Goal: Use online tool/utility: Utilize a website feature to perform a specific function

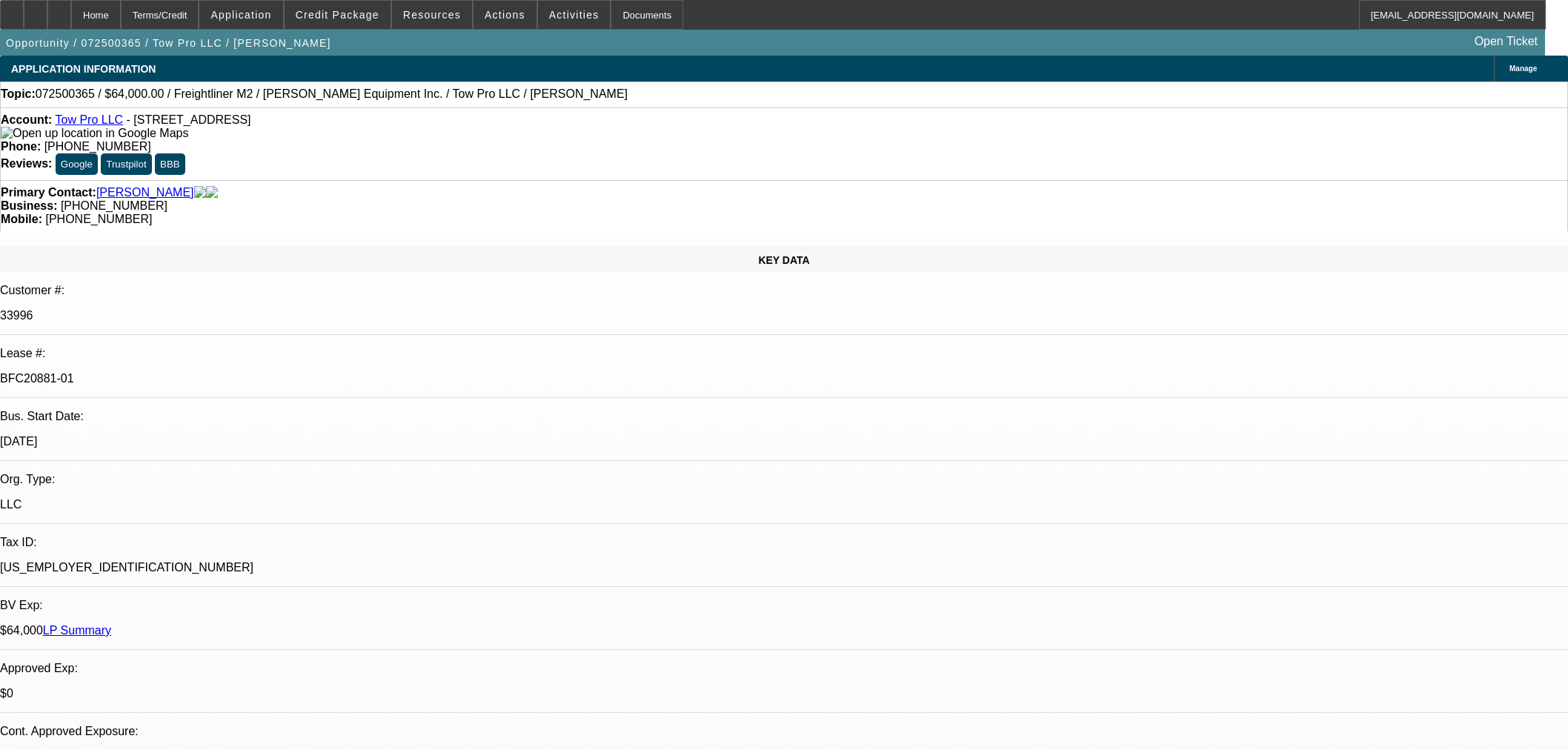
select select "0"
select select "2"
select select "0"
select select "6"
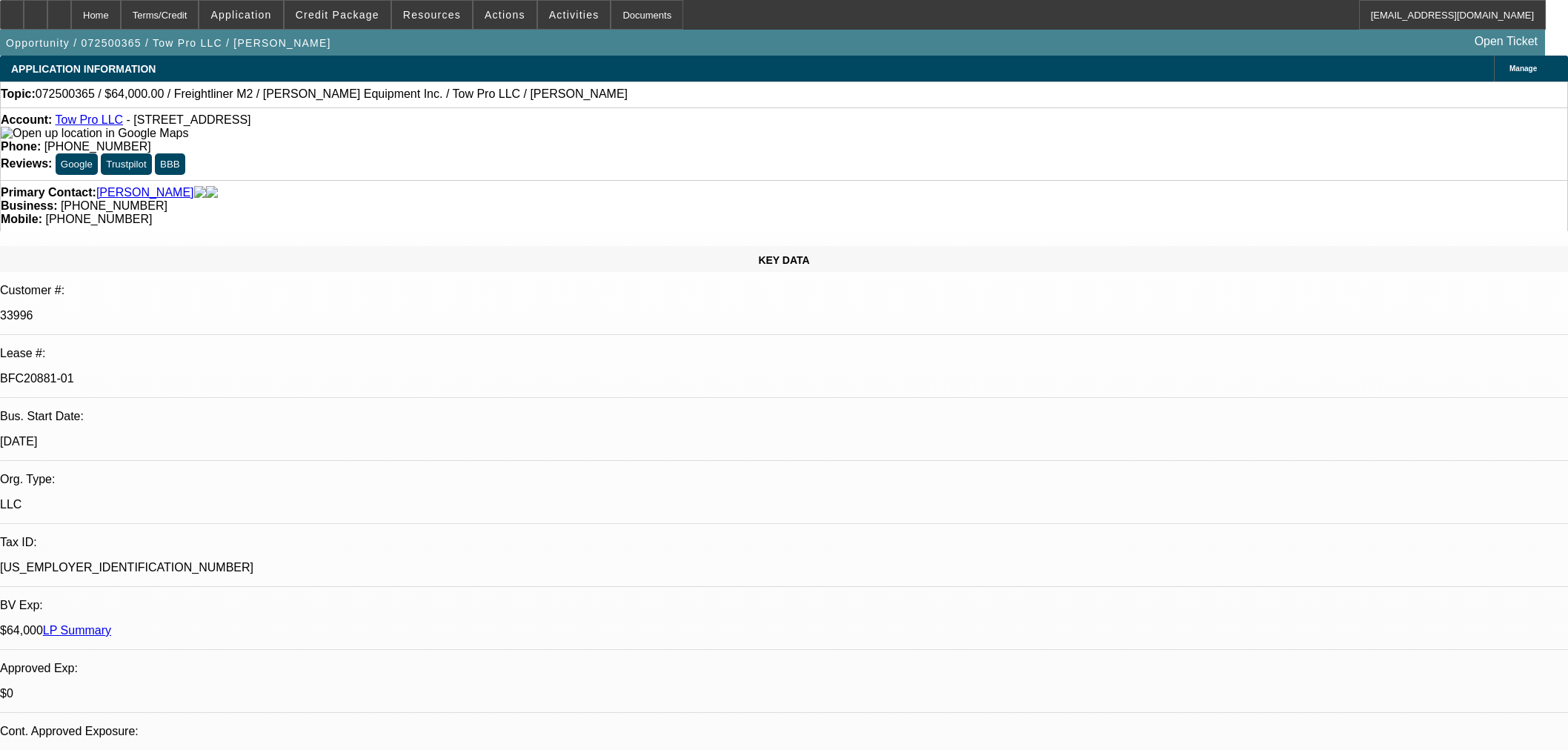
select select "0"
select select "2"
select select "0"
select select "6"
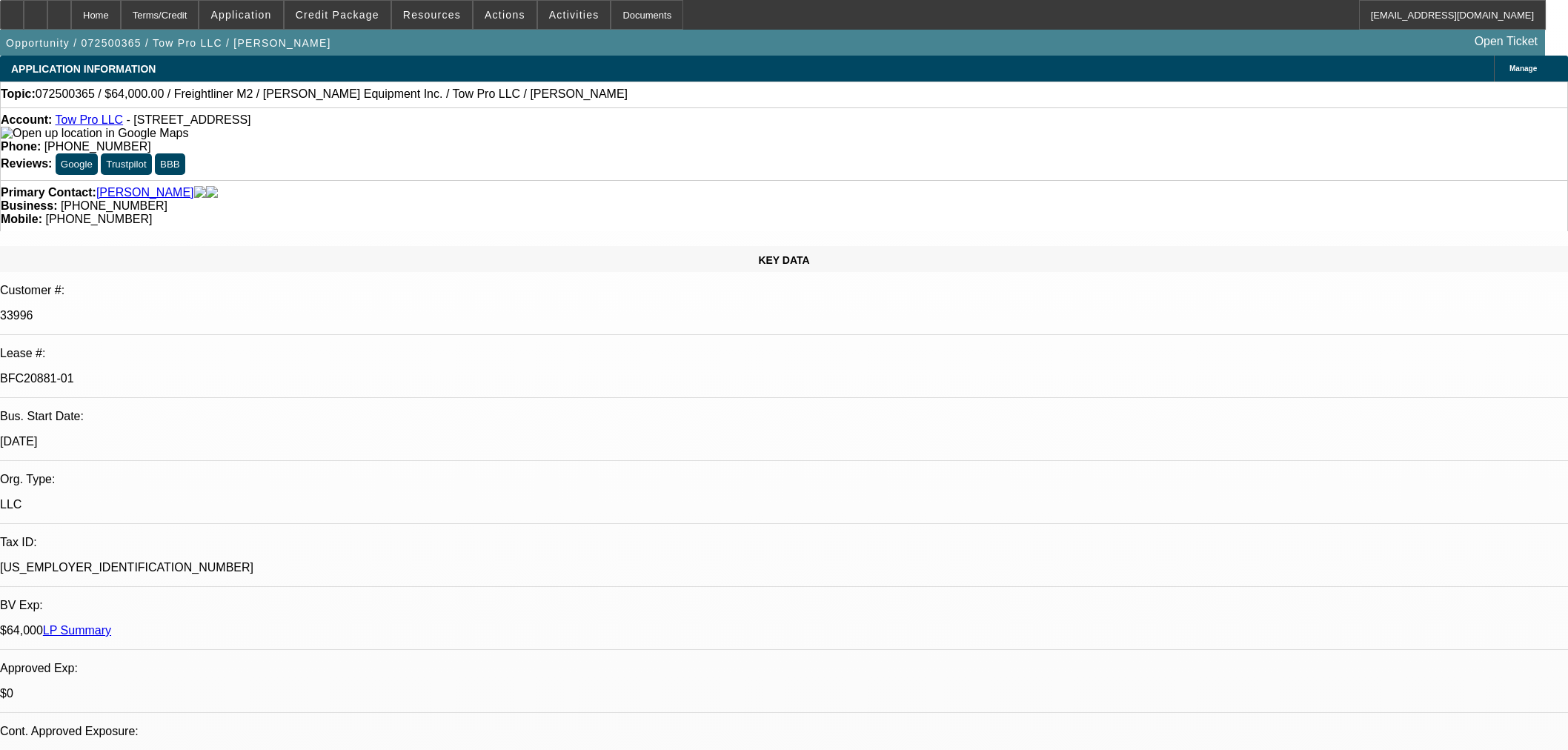
select select "0.15"
select select "2"
select select "0"
select select "6"
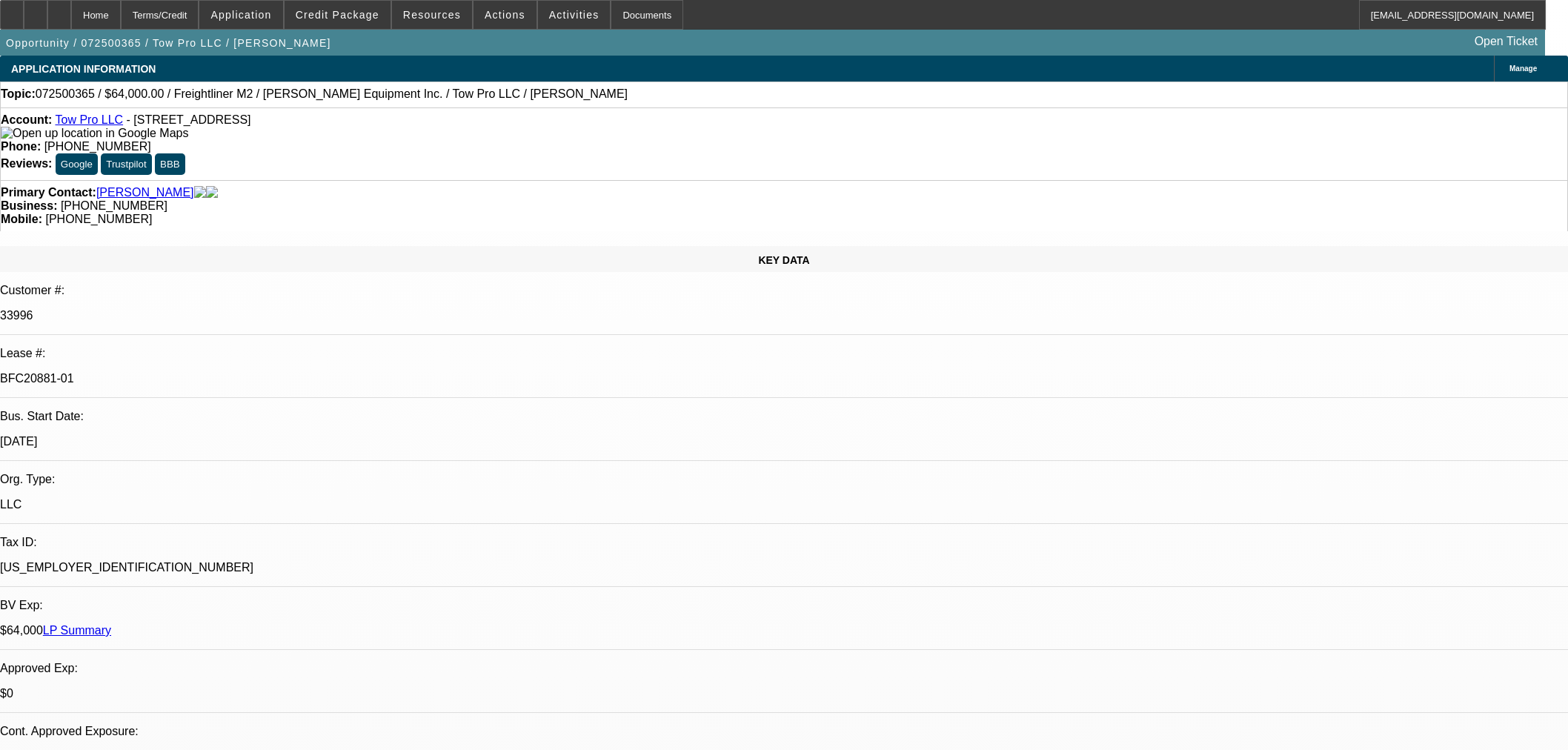
select select "0.15"
select select "2"
select select "0"
select select "6"
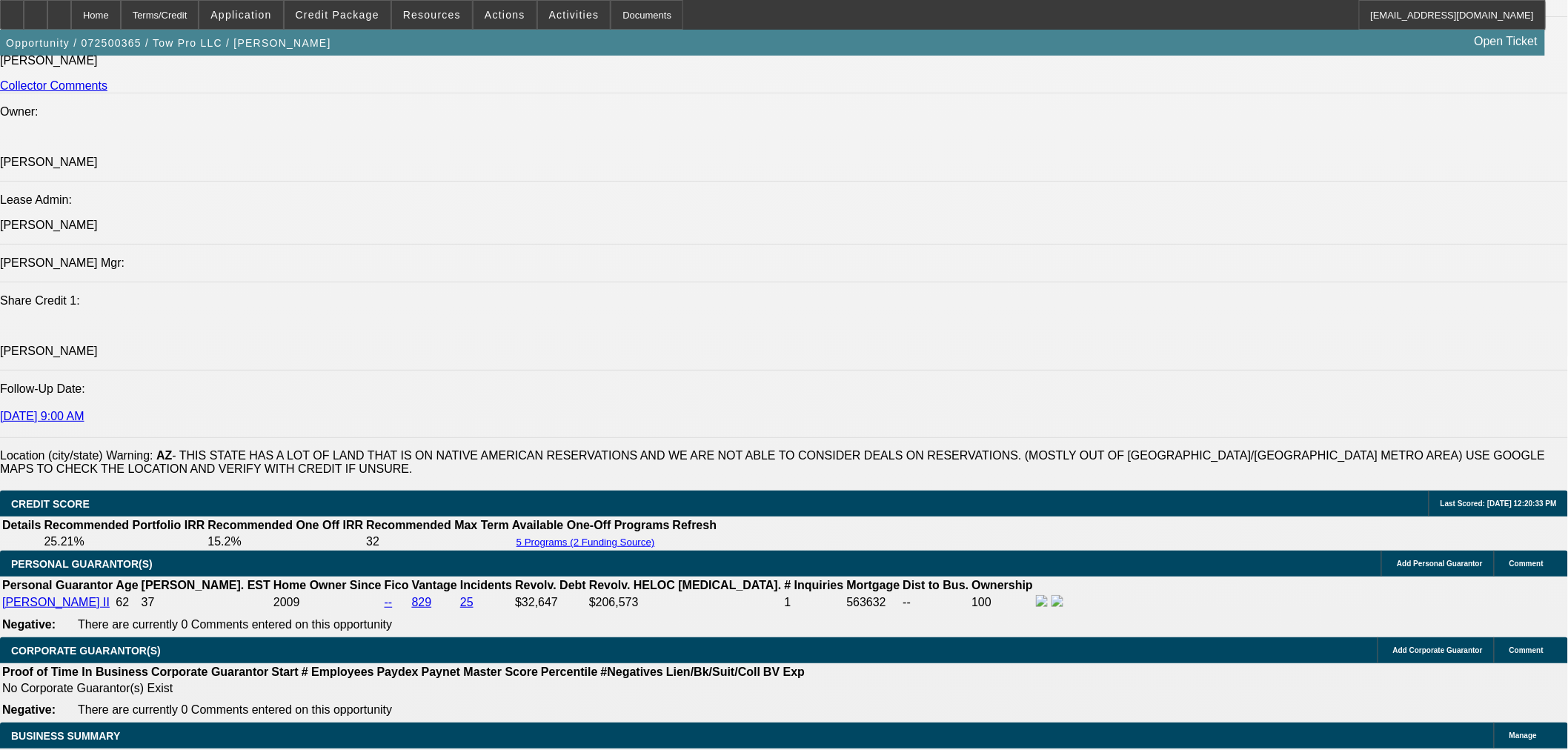
scroll to position [1812, 0]
